Goal: Navigation & Orientation: Find specific page/section

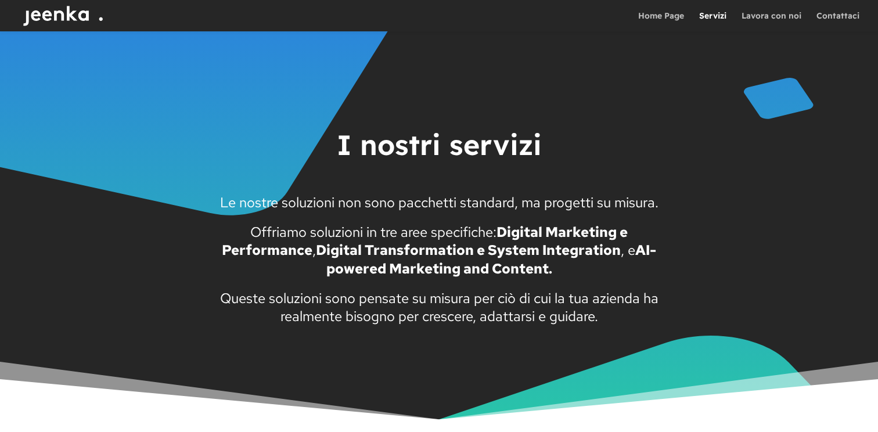
scroll to position [1521, 0]
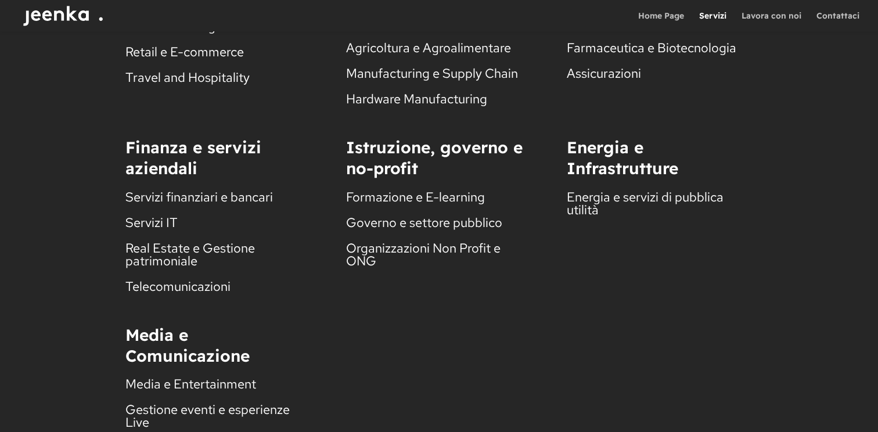
click at [69, 24] on img at bounding box center [66, 15] width 93 height 31
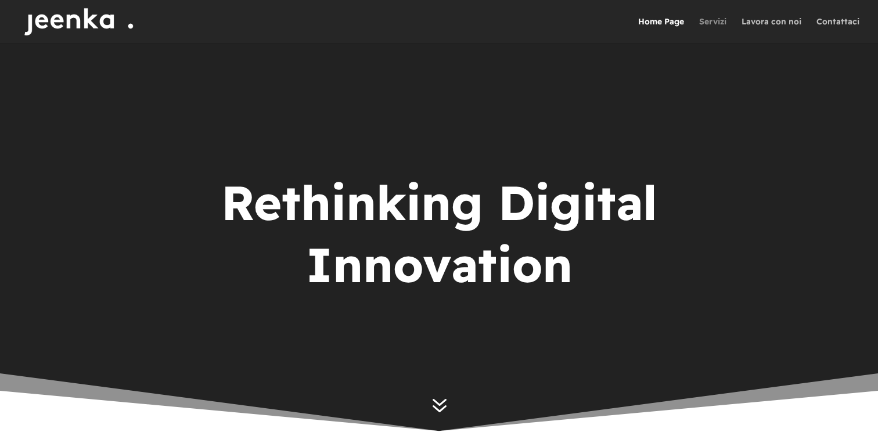
click at [708, 20] on link "Servizi" at bounding box center [712, 30] width 27 height 26
